Goal: Task Accomplishment & Management: Use online tool/utility

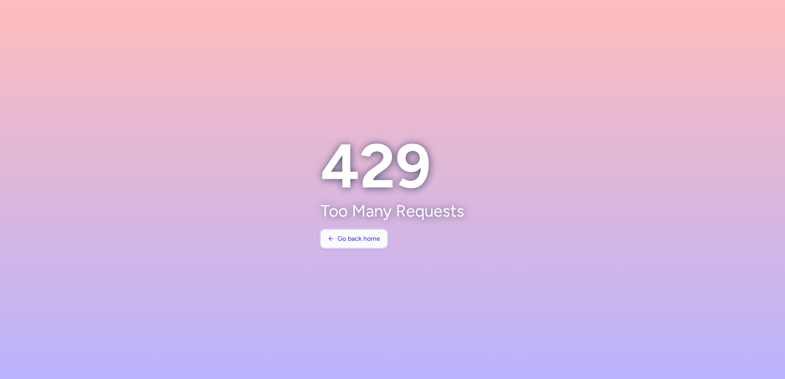
click at [335, 238] on span "Go back home" at bounding box center [354, 238] width 53 height 7
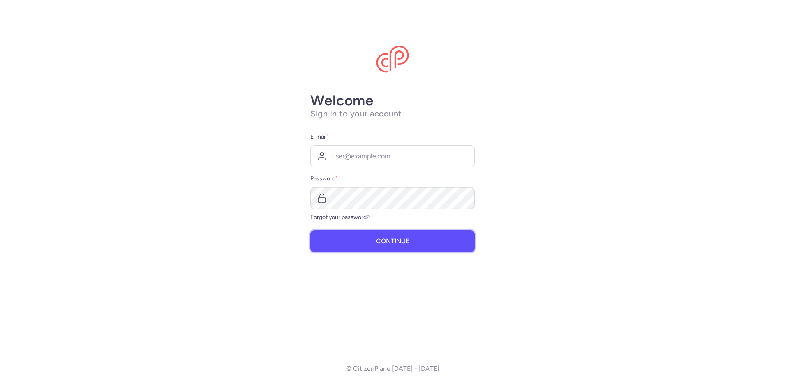
click at [369, 237] on button "Continue" at bounding box center [392, 241] width 164 height 22
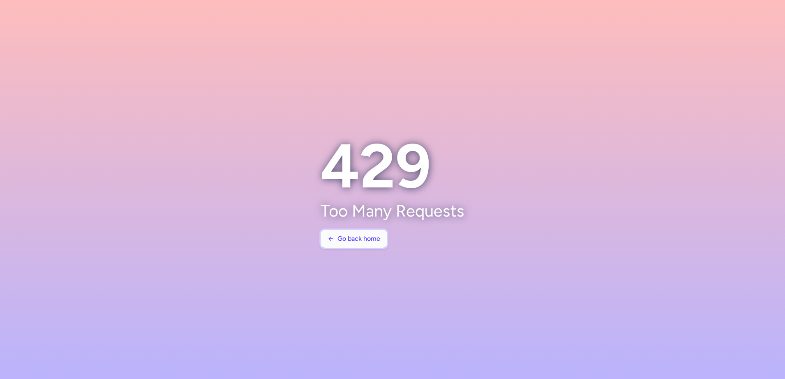
click at [364, 243] on button "Go back home" at bounding box center [354, 239] width 67 height 18
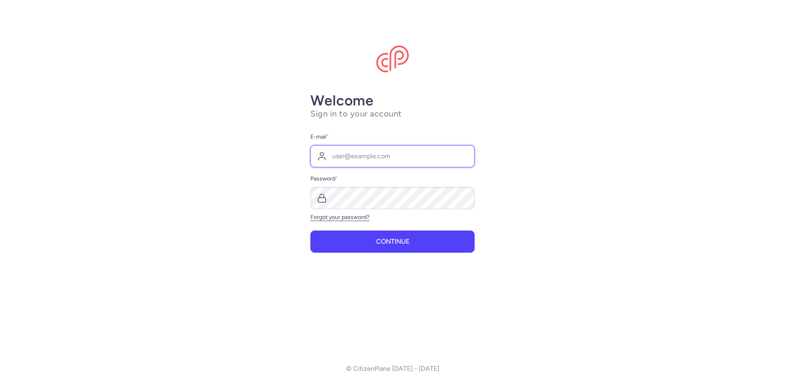
click at [362, 151] on input "E-mail *" at bounding box center [392, 156] width 164 height 22
type input "citizenplane@reisenaktuell.com"
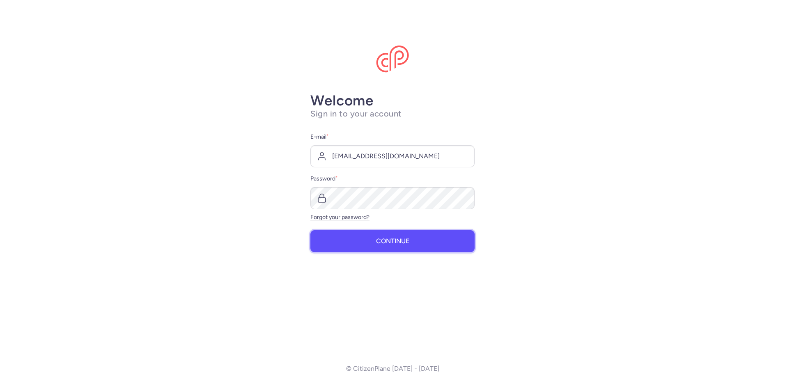
click at [376, 234] on button "Continue" at bounding box center [392, 241] width 164 height 22
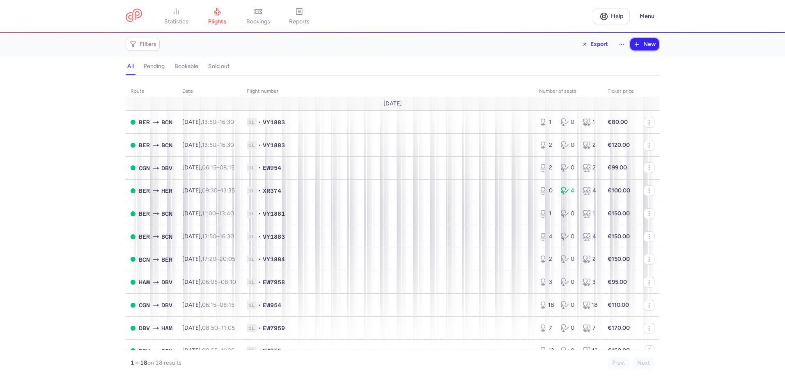
click at [634, 48] on button "New" at bounding box center [644, 44] width 29 height 12
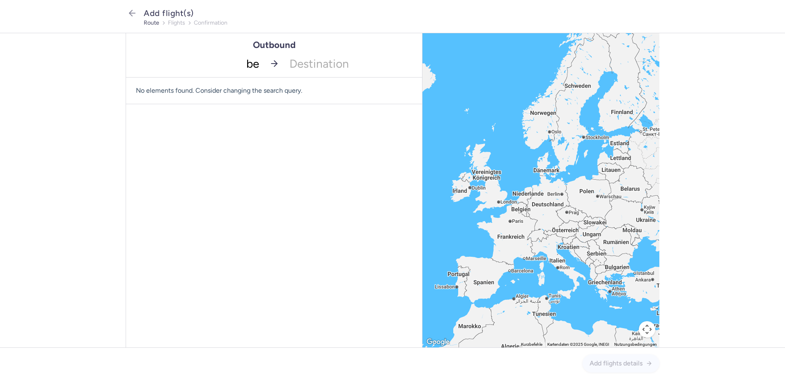
type input "ber"
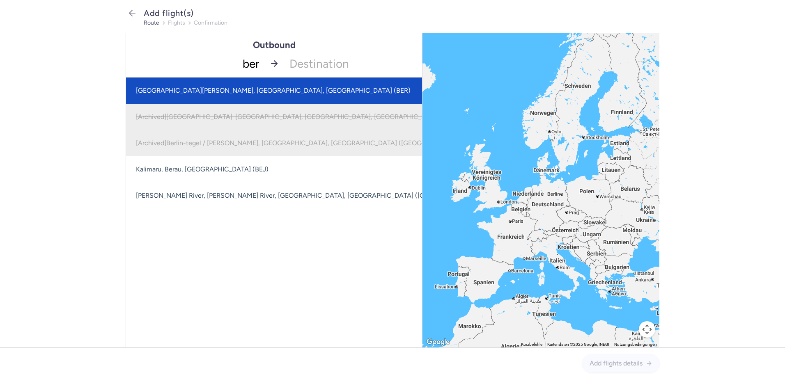
click at [241, 87] on span "Berlin Brandenburg Airport, Berlin, Germany (BER)" at bounding box center [273, 91] width 275 height 8
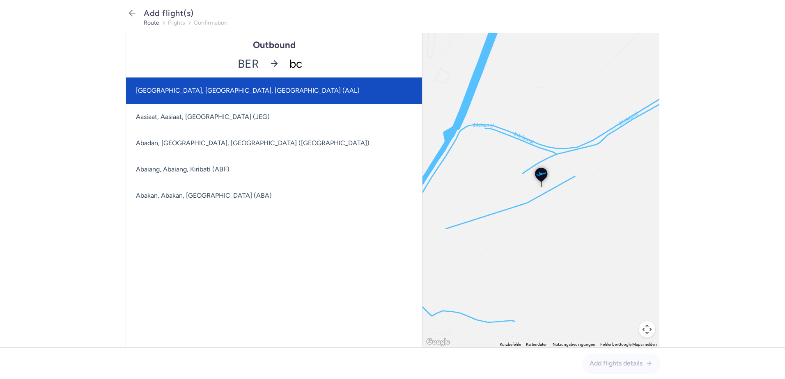
type input "bcn"
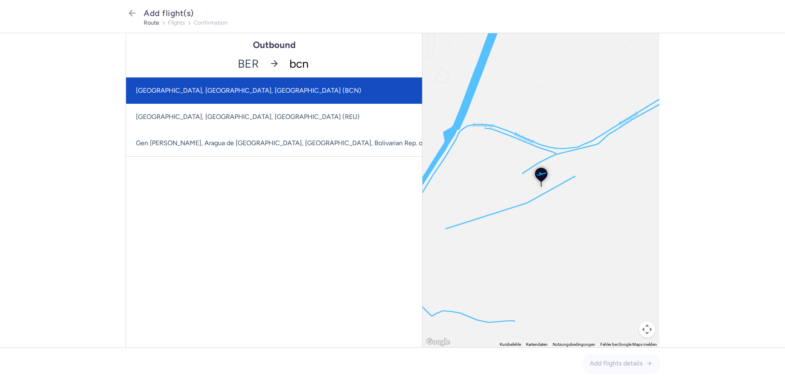
click at [303, 96] on span "El Prat De Llobregat, Barcelona, Spain (BCN)" at bounding box center [289, 91] width 327 height 26
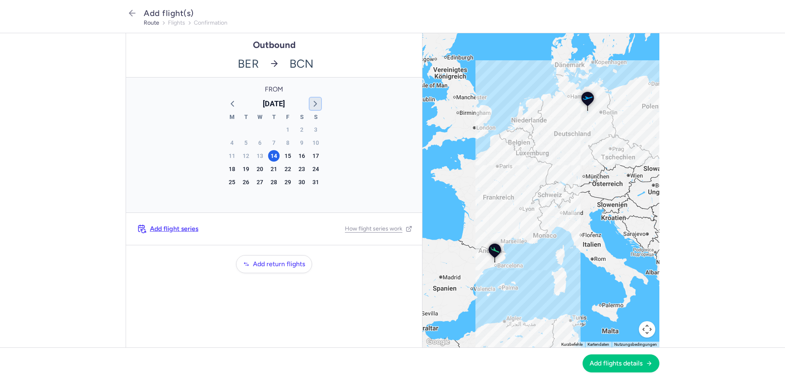
click at [312, 107] on icon "button" at bounding box center [315, 104] width 10 height 10
click at [247, 167] on div "23" at bounding box center [245, 168] width 11 height 11
click at [616, 368] on button "Add flights details" at bounding box center [621, 363] width 77 height 18
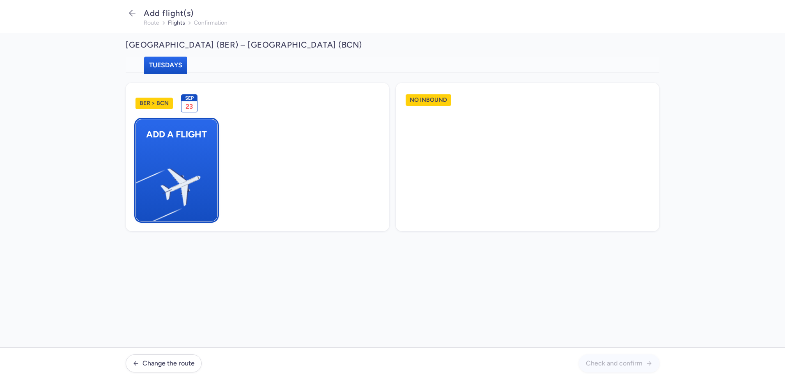
click at [197, 165] on button "Add a flight" at bounding box center [176, 170] width 82 height 103
select select "23"
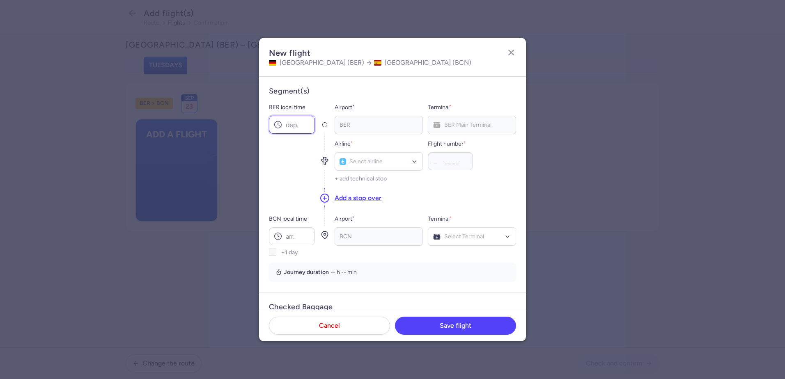
click at [305, 122] on input "BER local time" at bounding box center [292, 125] width 46 height 18
type input "11:30"
type input "vy"
type input "1881"
click at [300, 234] on input "BCN local time" at bounding box center [292, 236] width 46 height 18
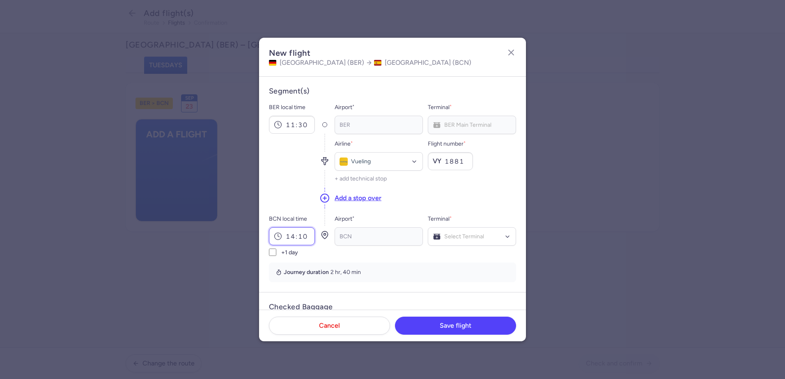
type input "14:10"
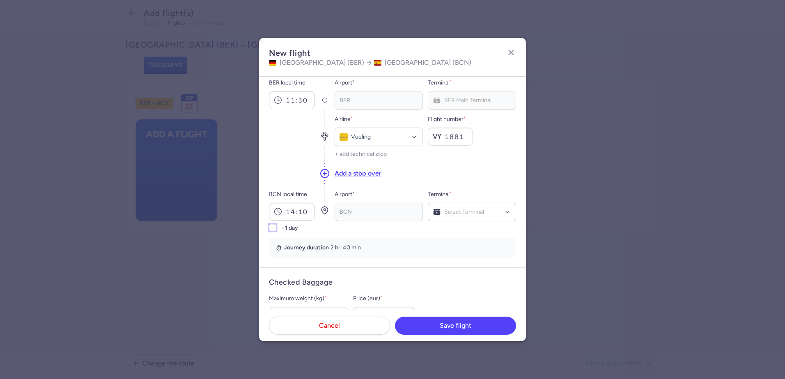
scroll to position [82, 0]
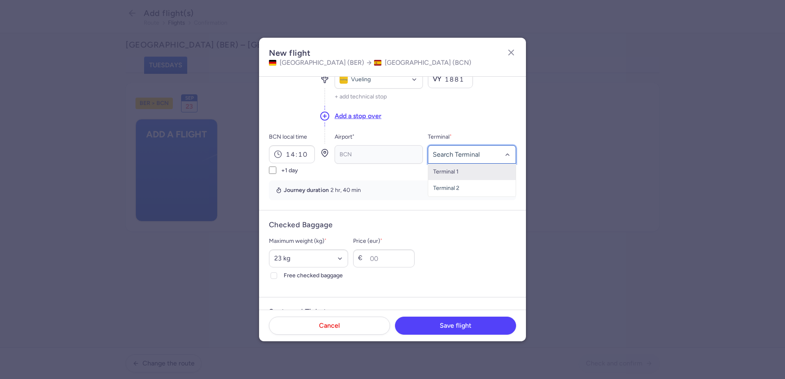
click at [459, 179] on span "Terminal 1" at bounding box center [471, 172] width 87 height 16
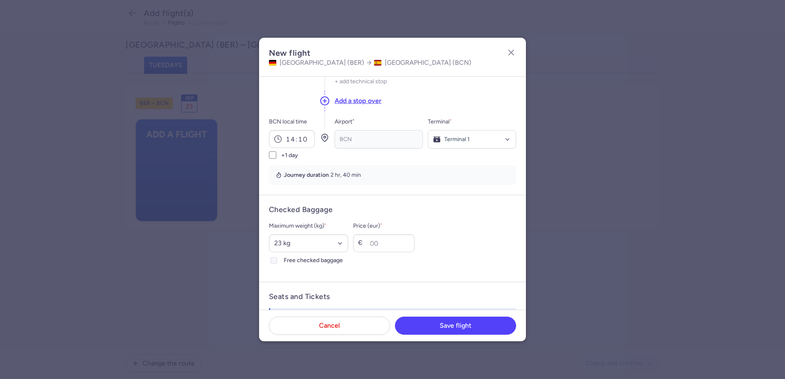
scroll to position [123, 0]
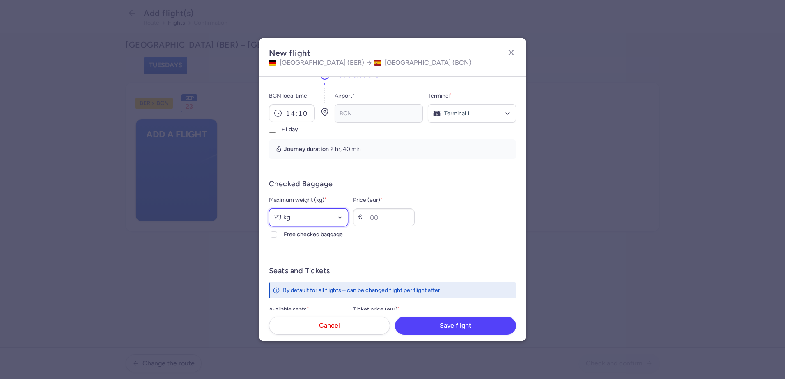
click at [287, 224] on select "Select an option 15 kg 16 kg 17 kg 18 kg 19 kg 20 kg 21 kg 22 kg 23 kg 24 kg 25…" at bounding box center [308, 218] width 79 height 18
select select "25"
click at [269, 209] on select "Select an option 15 kg 16 kg 17 kg 18 kg 19 kg 20 kg 21 kg 22 kg 23 kg 24 kg 25…" at bounding box center [308, 218] width 79 height 18
click at [278, 232] on div at bounding box center [274, 235] width 10 height 10
click at [277, 232] on input "Free checked baggage" at bounding box center [274, 235] width 7 height 7
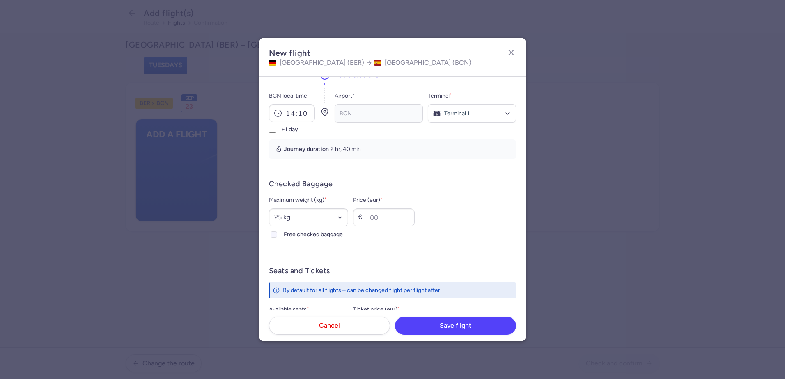
checkbox input "true"
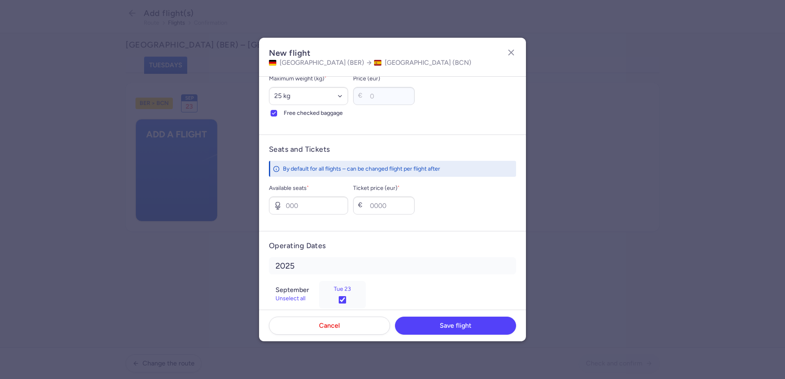
scroll to position [260, 0]
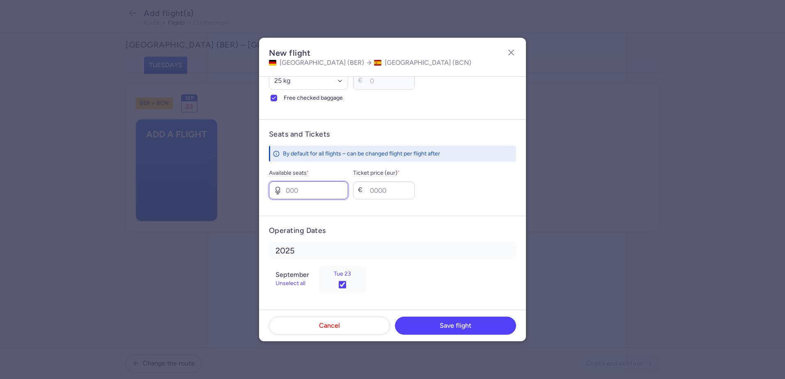
click at [311, 186] on input "Available seats *" at bounding box center [308, 190] width 79 height 18
type input "2"
type input "150"
click at [479, 330] on button "Save flight" at bounding box center [455, 326] width 121 height 18
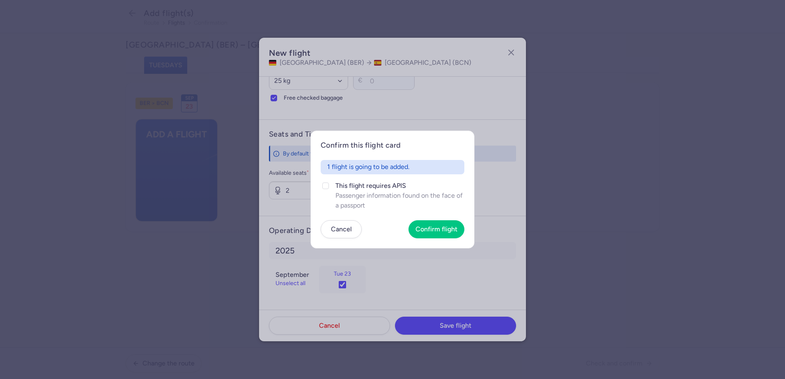
click at [468, 228] on article "Confirm this flight card 1 flight is going to be added. This flight requires AP…" at bounding box center [392, 190] width 164 height 118
click at [449, 227] on span "Confirm flight" at bounding box center [436, 228] width 42 height 7
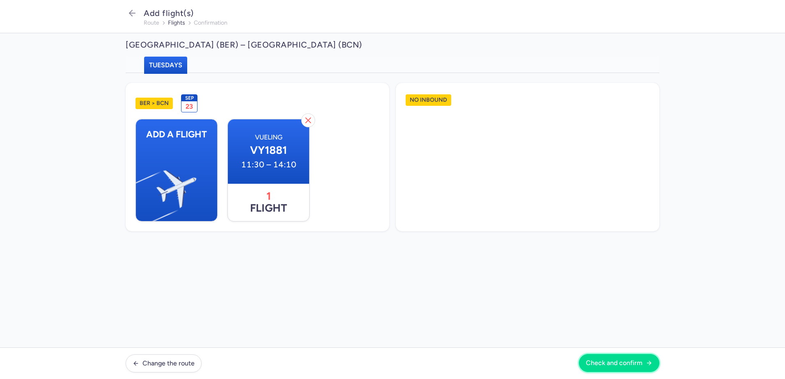
click at [604, 366] on span "Check and confirm" at bounding box center [614, 363] width 57 height 7
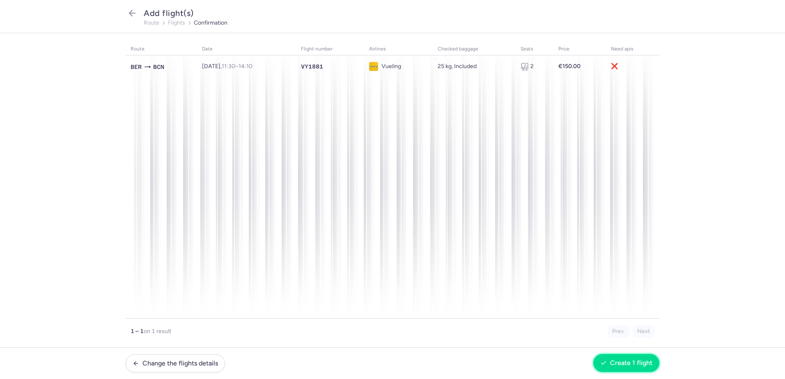
click at [612, 367] on button "Create 1 flight" at bounding box center [626, 363] width 66 height 18
